Goal: Check status: Check status

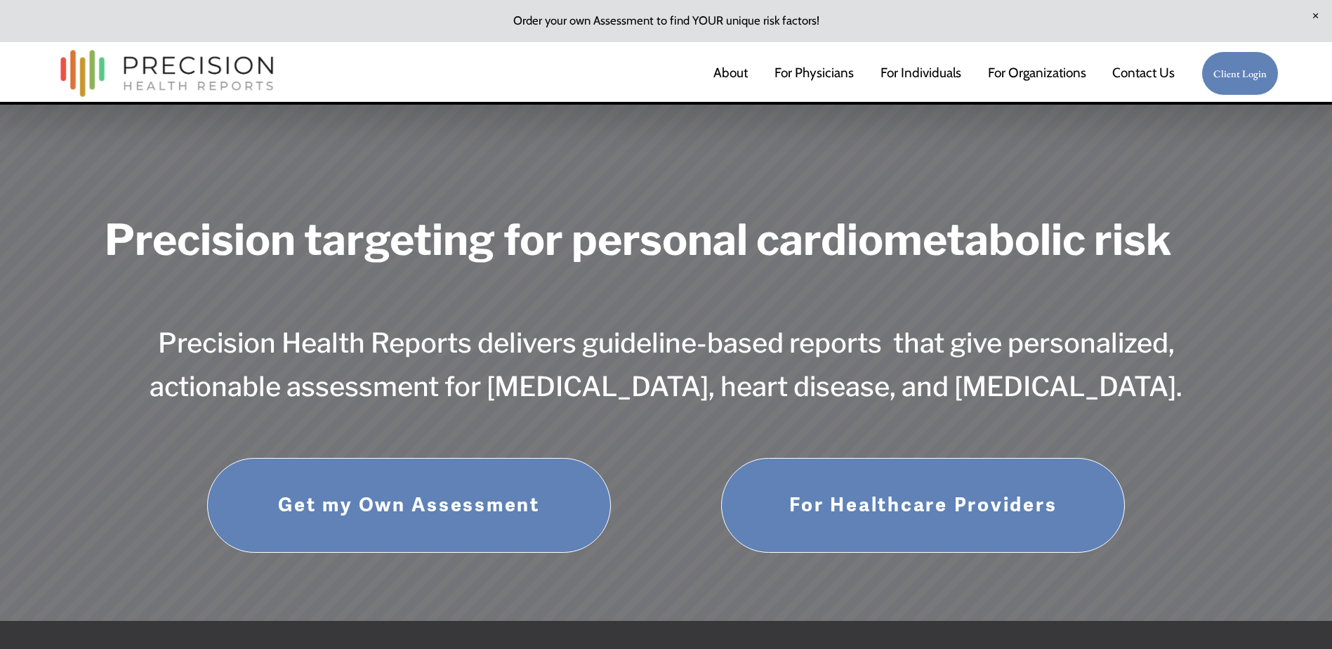
click at [1223, 63] on link "Client Login" at bounding box center [1240, 73] width 77 height 44
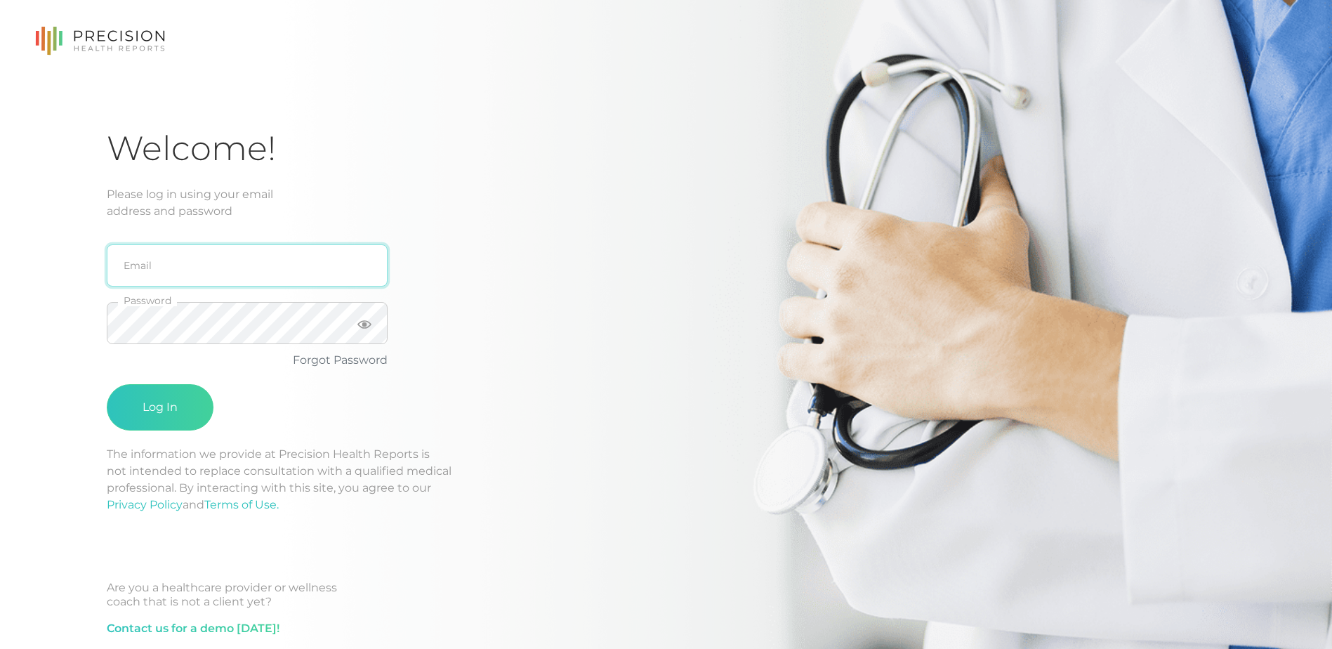
click at [186, 267] on input "email" at bounding box center [247, 265] width 281 height 42
type input "[EMAIL_ADDRESS][DOMAIN_NAME]"
click at [107, 384] on button "Log In" at bounding box center [160, 407] width 107 height 46
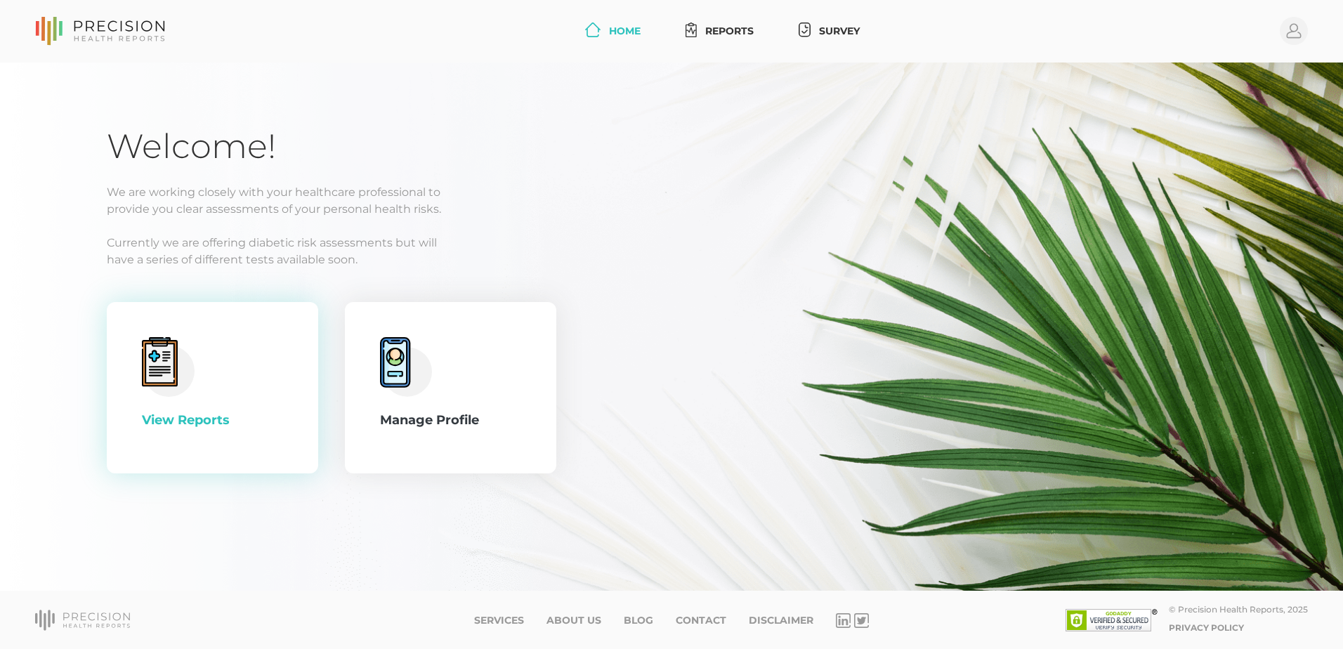
click at [177, 424] on div "View Reports" at bounding box center [212, 420] width 141 height 19
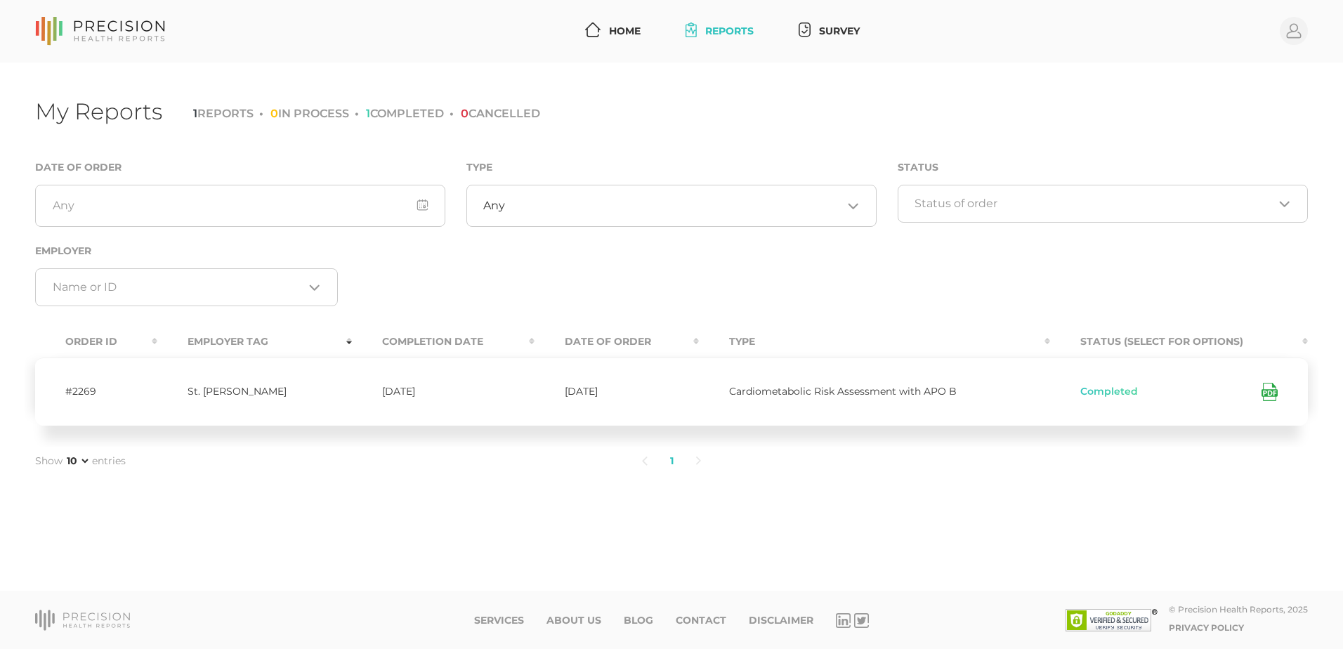
click at [1268, 393] on icon at bounding box center [1270, 392] width 16 height 18
